Goal: Information Seeking & Learning: Find specific fact

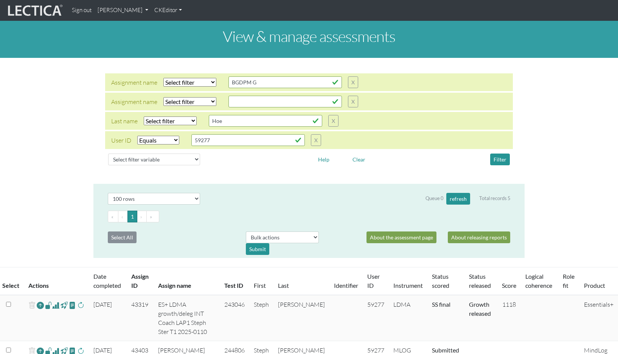
select select "equal"
select select "100"
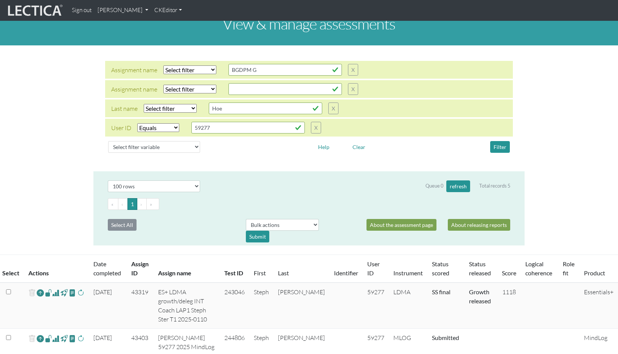
click at [149, 123] on select "Select filter Equals List Contains Greater than Less than" at bounding box center [158, 127] width 42 height 9
select select
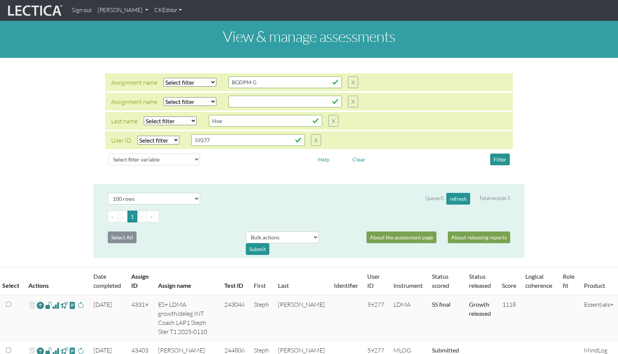
scroll to position [16, 0]
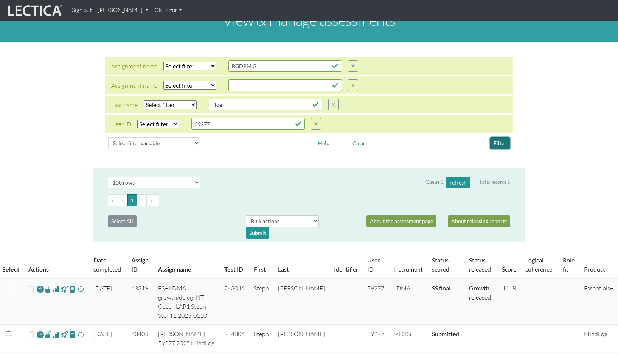
click at [501, 137] on button "Filter" at bounding box center [500, 143] width 20 height 12
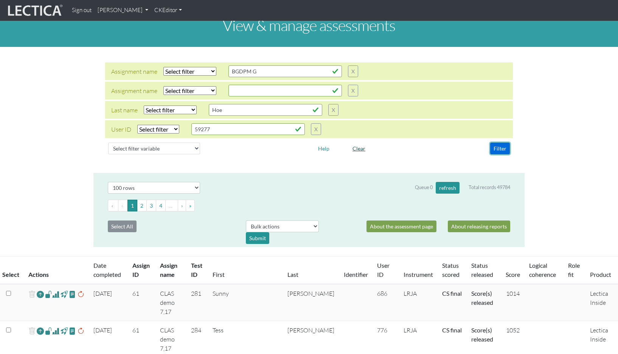
scroll to position [0, 0]
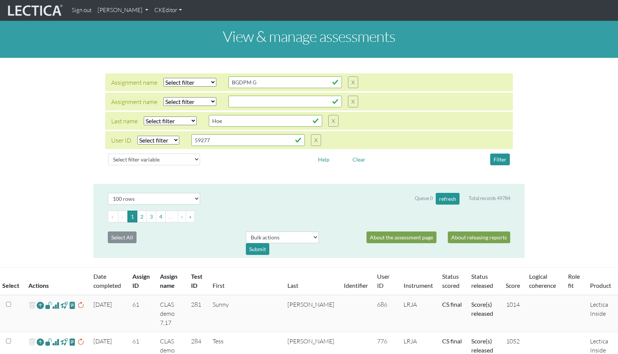
click at [182, 87] on select "Select filter Equals Does not equal Contains Does not contain Starts with Ends …" at bounding box center [189, 82] width 53 height 9
click at [247, 78] on input "BGDPM G" at bounding box center [286, 82] width 114 height 12
type input "BGDPM25"
click at [173, 78] on select "Select filter Equals Does not equal Contains Does not contain Starts with Ends …" at bounding box center [189, 82] width 53 height 9
select select "iexact"
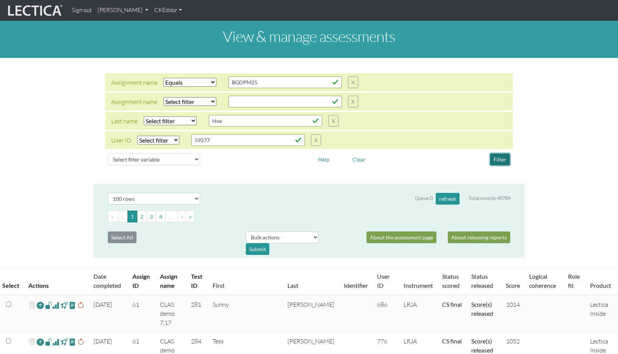
click at [498, 154] on button "Filter" at bounding box center [500, 160] width 20 height 12
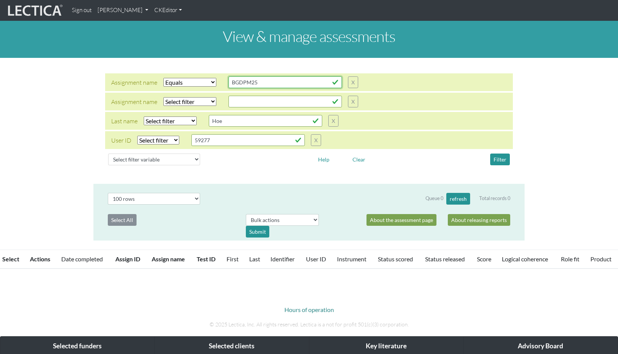
click at [255, 80] on input "BGDPM25" at bounding box center [286, 82] width 114 height 12
type input "B"
click at [182, 78] on select "Select filter Equals Does not equal Contains Does not contain Starts with Ends …" at bounding box center [189, 82] width 53 height 9
select select "icontains"
click at [234, 77] on input "text" at bounding box center [286, 82] width 114 height 12
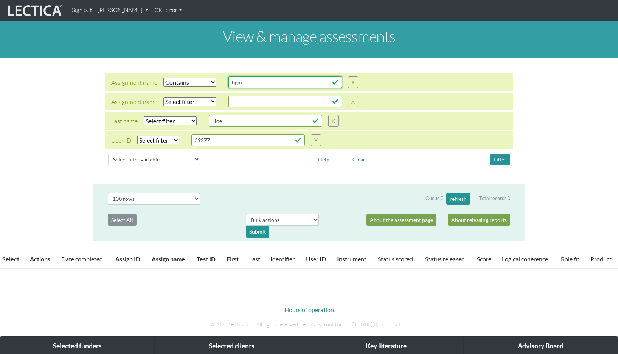
drag, startPoint x: 250, startPoint y: 83, endPoint x: 210, endPoint y: 79, distance: 40.3
click at [210, 79] on div "Assignment name Select filter Equals Does not equal Contains Does not contain S…" at bounding box center [234, 82] width 247 height 12
click at [504, 154] on button "Filter" at bounding box center [500, 160] width 20 height 12
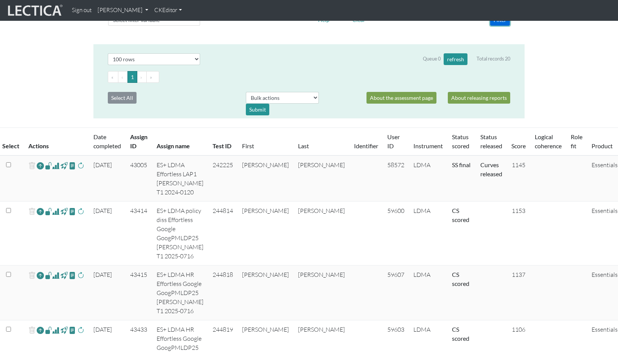
scroll to position [154, 0]
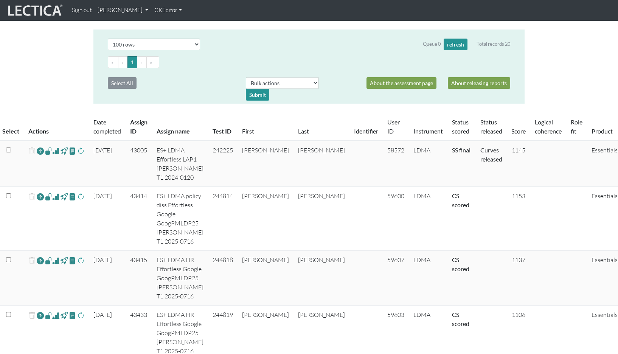
click at [208, 251] on td "ES+ LDMA HR Effortless Google GoogPMLDP25 [PERSON_NAME] T1 2025-0716" at bounding box center [180, 278] width 56 height 55
drag, startPoint x: 170, startPoint y: 167, endPoint x: 210, endPoint y: 167, distance: 39.4
click at [208, 187] on td "ES+ LDMA policy diss Effortless Google GoogPMLDP25 [PERSON_NAME] T1 2025-0716" at bounding box center [180, 219] width 56 height 64
copy td "GoogPMLDP25"
drag, startPoint x: 255, startPoint y: 48, endPoint x: 245, endPoint y: 48, distance: 10.2
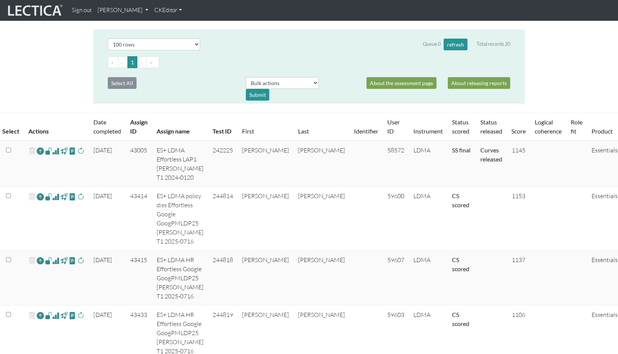
click at [254, 56] on ul "« ‹ 1 › »" at bounding box center [309, 62] width 403 height 12
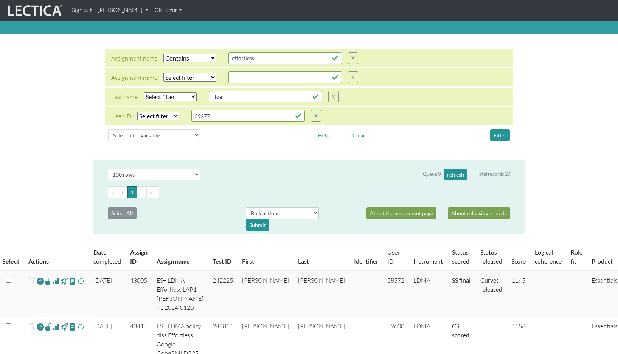
scroll to position [26, 0]
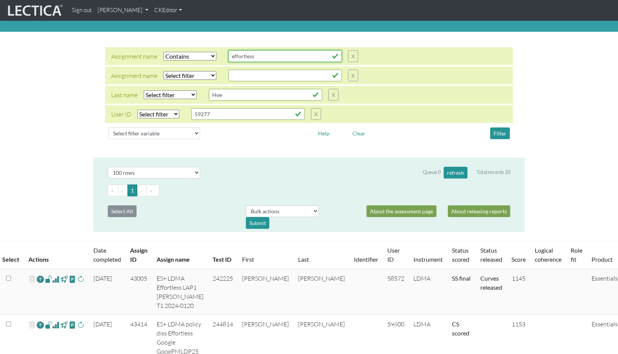
drag, startPoint x: 248, startPoint y: 54, endPoint x: 270, endPoint y: 53, distance: 22.4
click at [248, 54] on input "effortless" at bounding box center [286, 56] width 114 height 12
drag, startPoint x: 270, startPoint y: 53, endPoint x: 203, endPoint y: 44, distance: 67.6
click at [203, 47] on div "Assignment name Select filter Equals Does not equal Contains Does not contain S…" at bounding box center [309, 56] width 408 height 18
paste input "GoogPMLDP25"
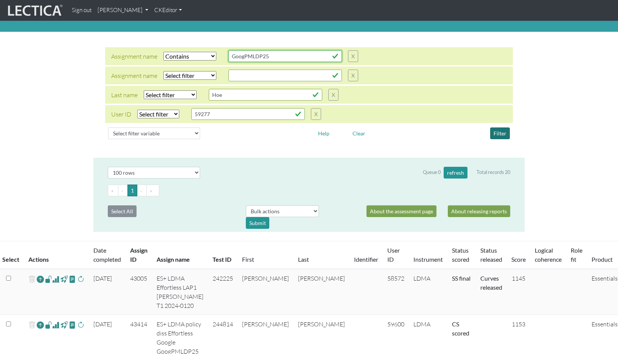
type input "GoogPMLDP25"
click at [501, 128] on button "Filter" at bounding box center [500, 134] width 20 height 12
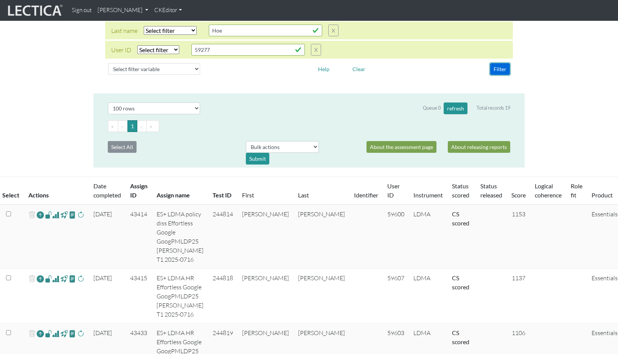
scroll to position [75, 0]
